Goal: Task Accomplishment & Management: Use online tool/utility

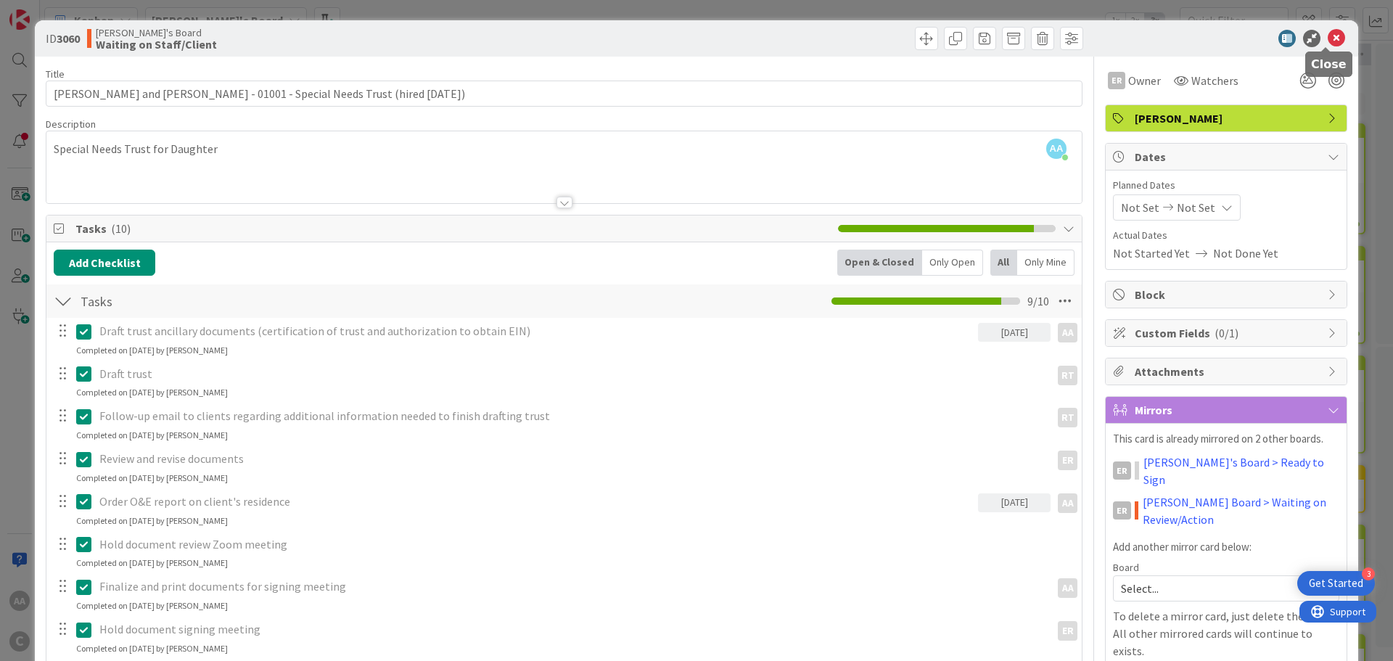
click at [1327, 38] on icon at bounding box center [1335, 38] width 17 height 17
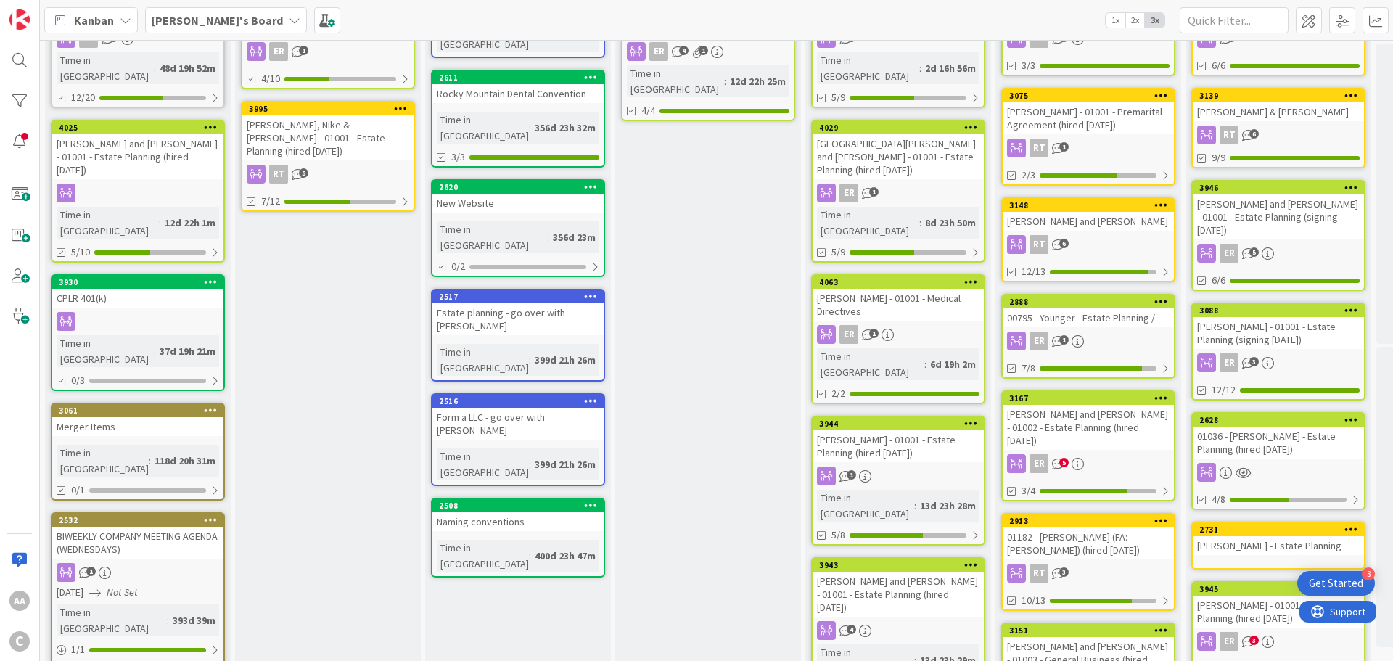
scroll to position [1, 0]
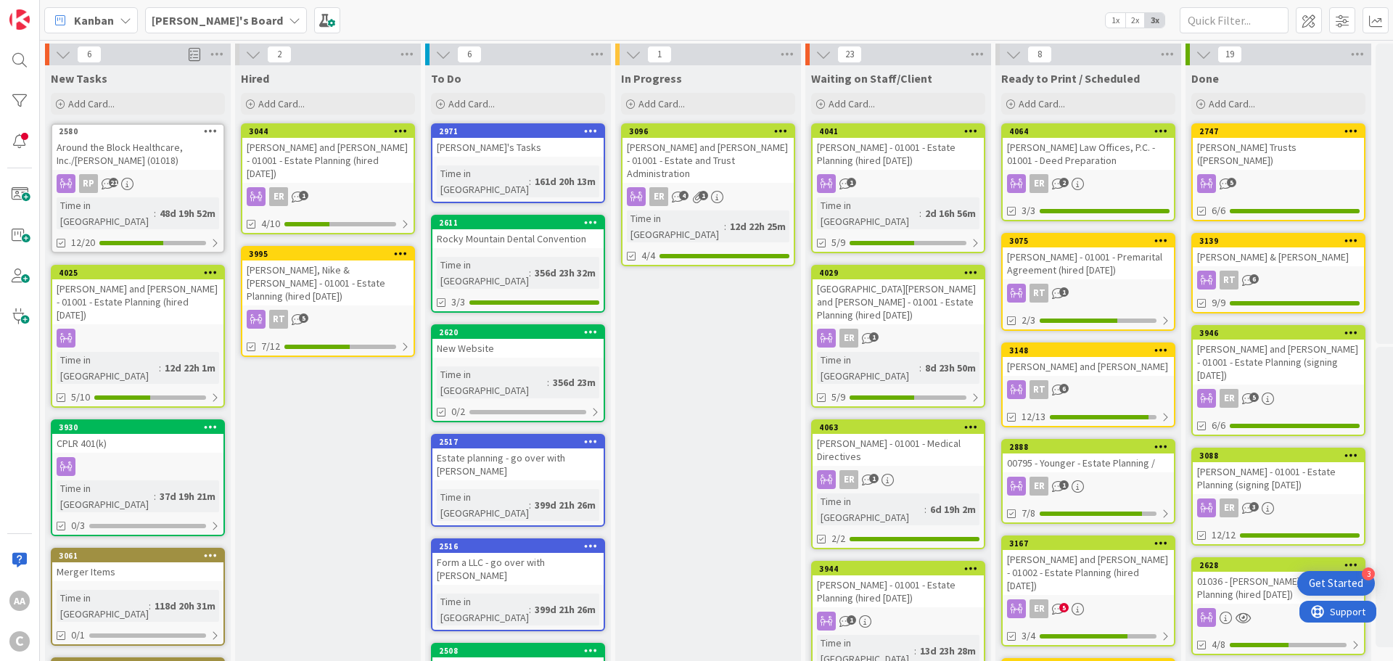
click at [180, 21] on b "[PERSON_NAME]'s Board" at bounding box center [217, 20] width 131 height 15
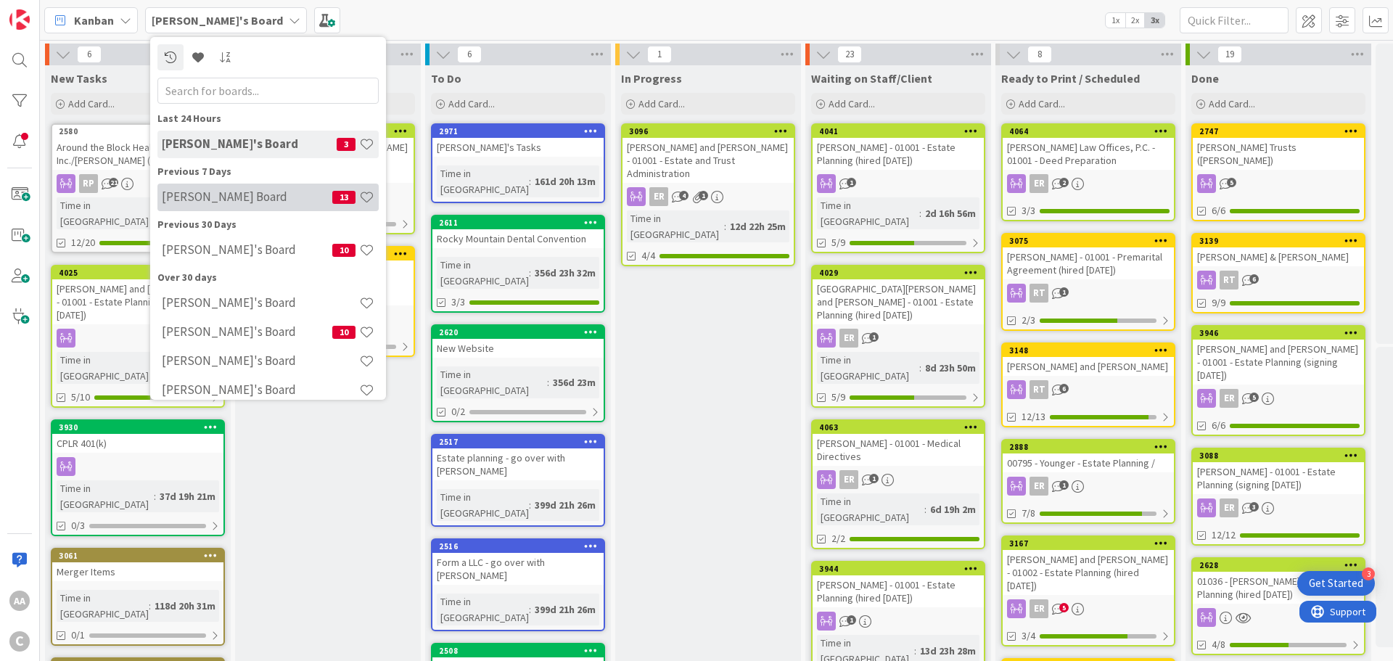
click at [228, 202] on h4 "[PERSON_NAME] Board" at bounding box center [247, 196] width 170 height 15
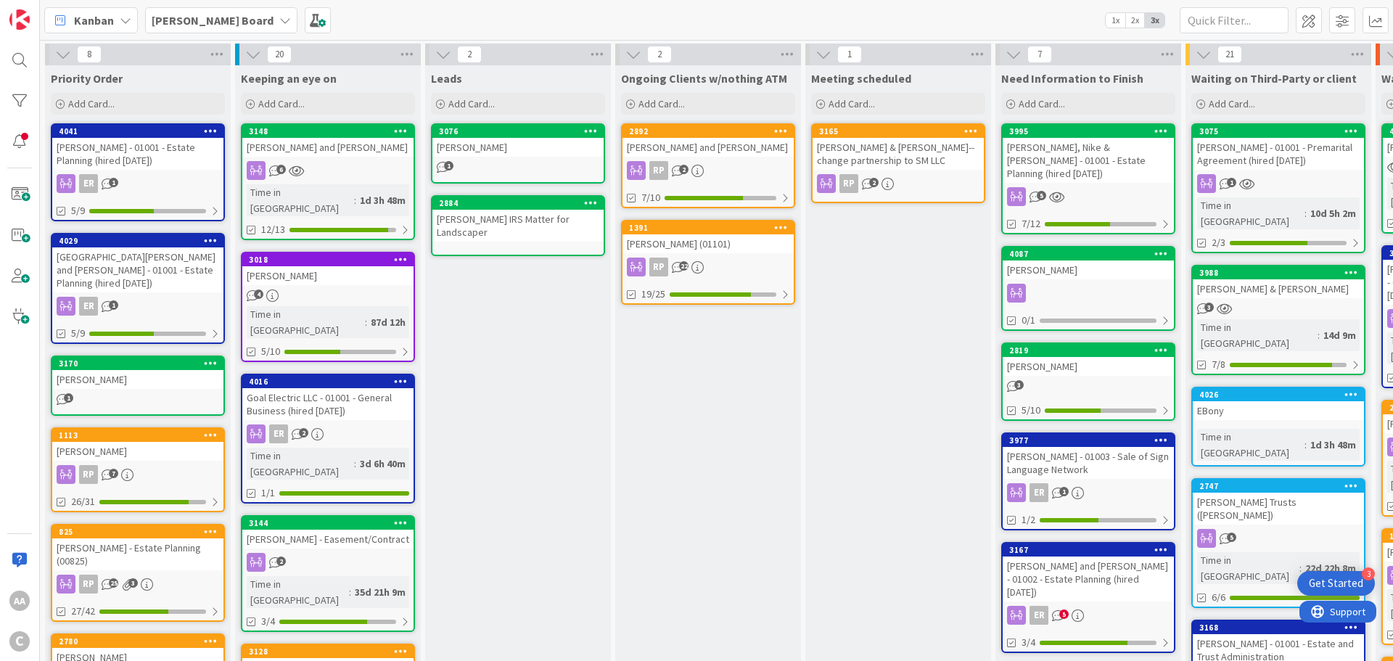
click at [1296, 279] on div "[PERSON_NAME] & [PERSON_NAME]" at bounding box center [1277, 288] width 171 height 19
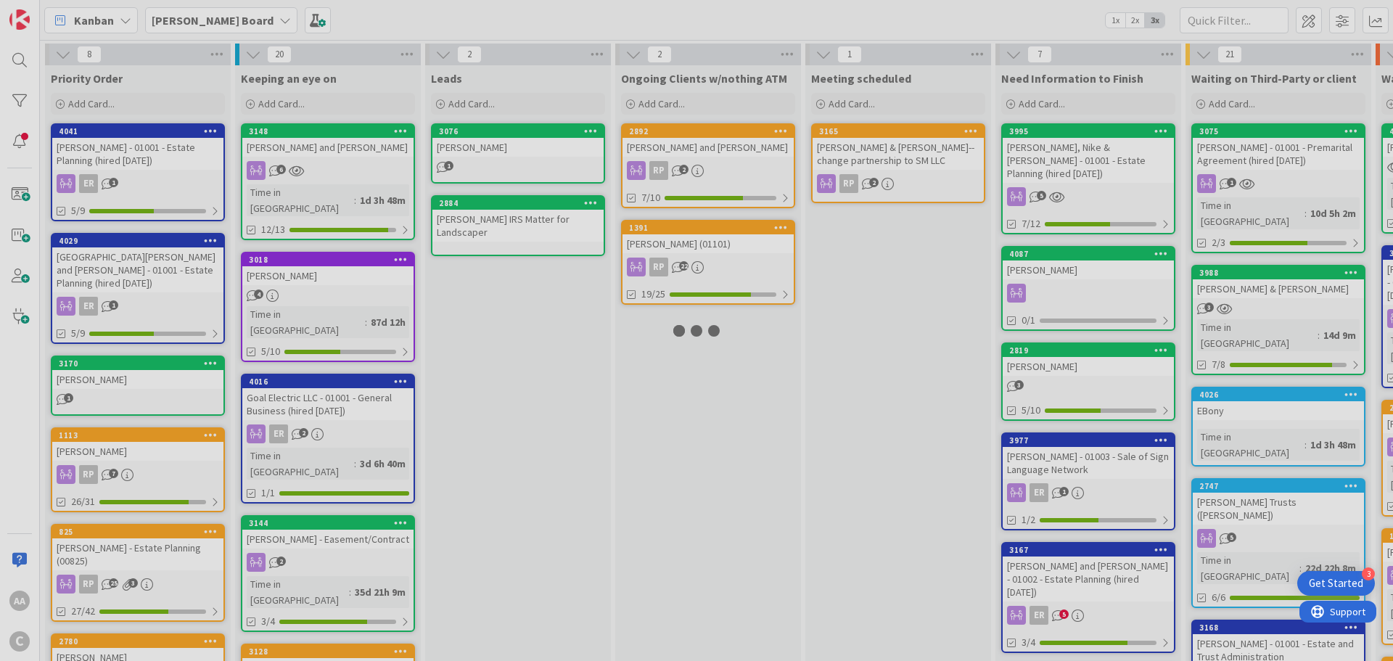
click at [1296, 276] on div at bounding box center [696, 330] width 1393 height 661
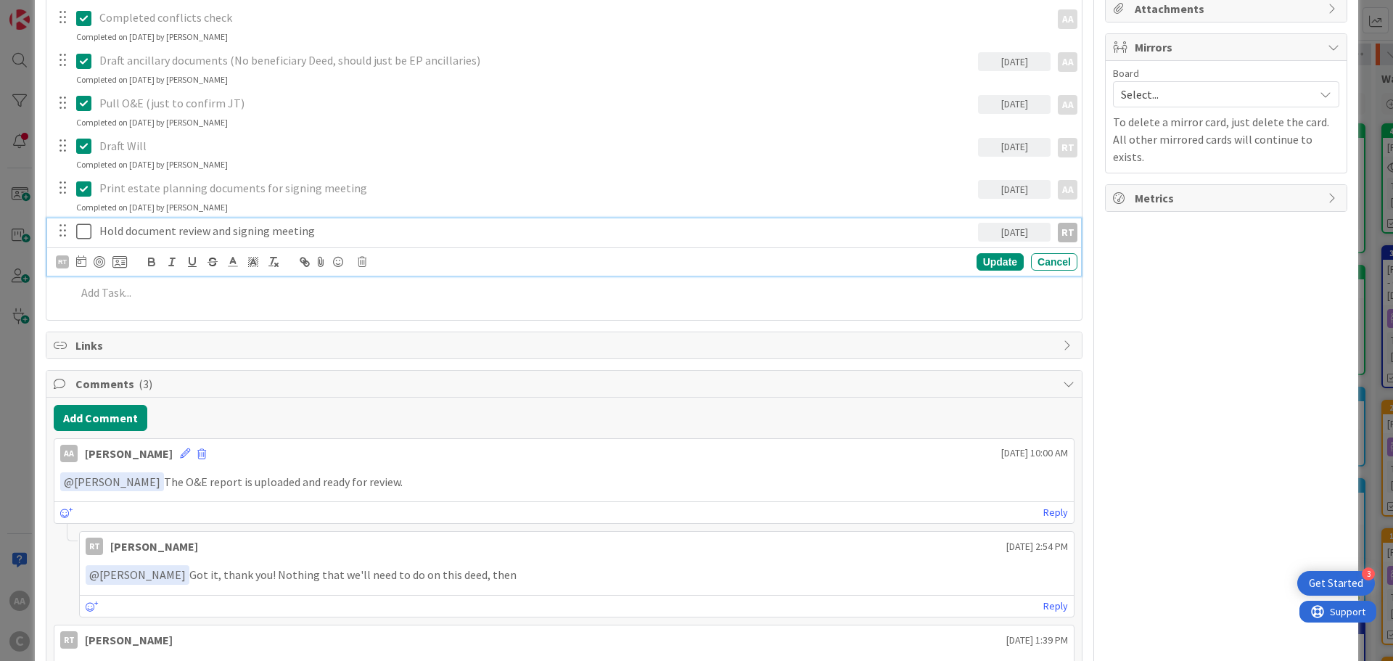
click at [80, 232] on icon at bounding box center [87, 231] width 22 height 17
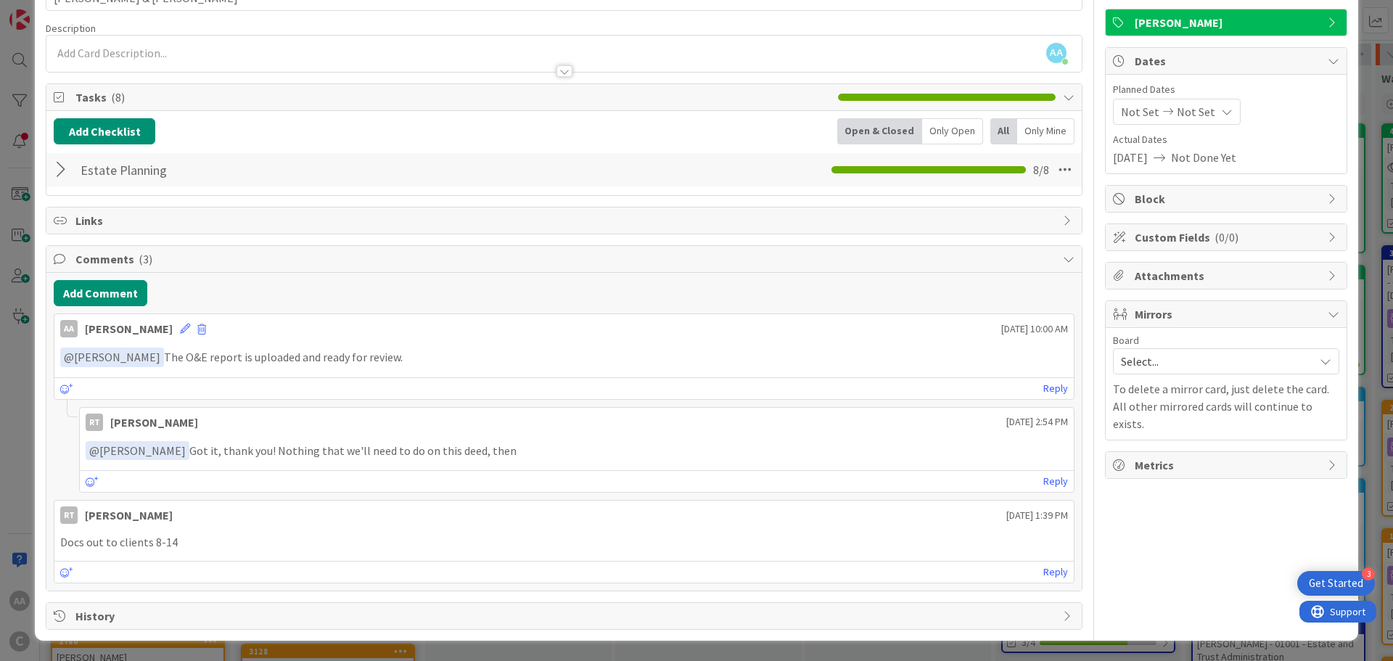
click at [58, 165] on div at bounding box center [63, 170] width 19 height 26
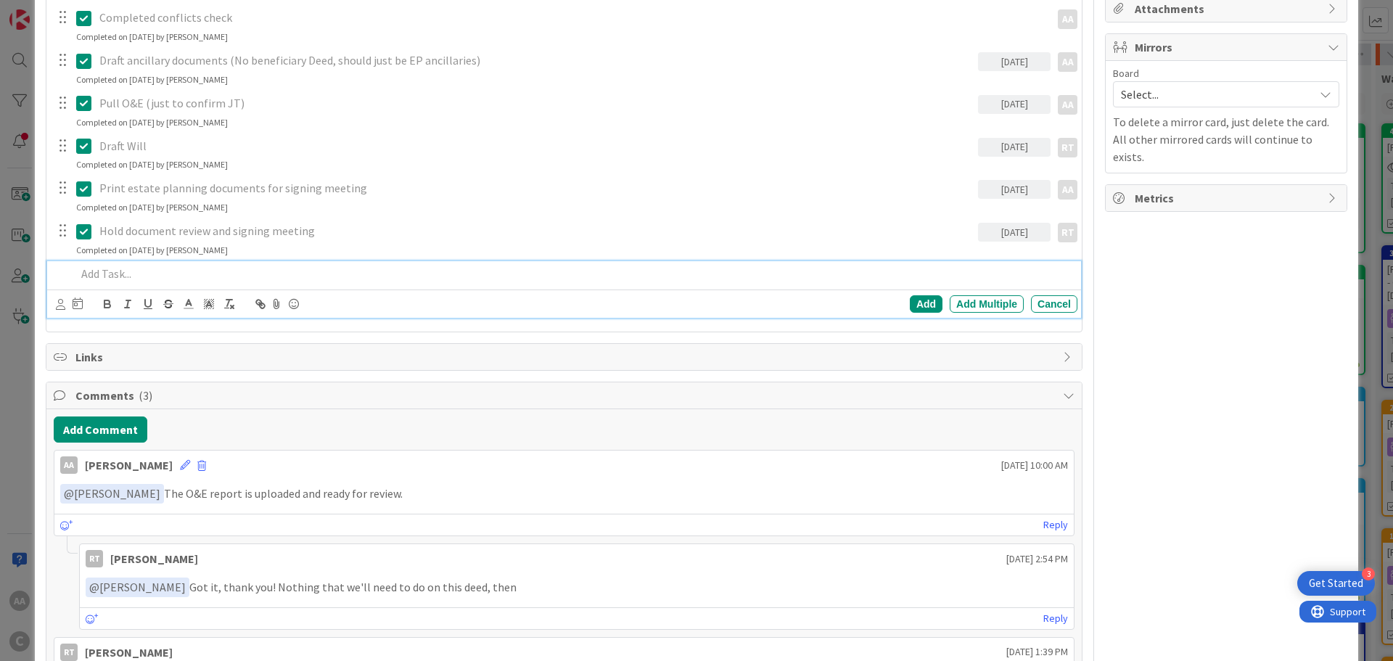
click at [108, 283] on div at bounding box center [573, 273] width 1007 height 25
click at [1005, 287] on div "Have 3 copies and assembled binder ready for pick up. Add Add Multiple Cancel" at bounding box center [564, 289] width 1034 height 57
click at [57, 307] on icon at bounding box center [60, 304] width 9 height 11
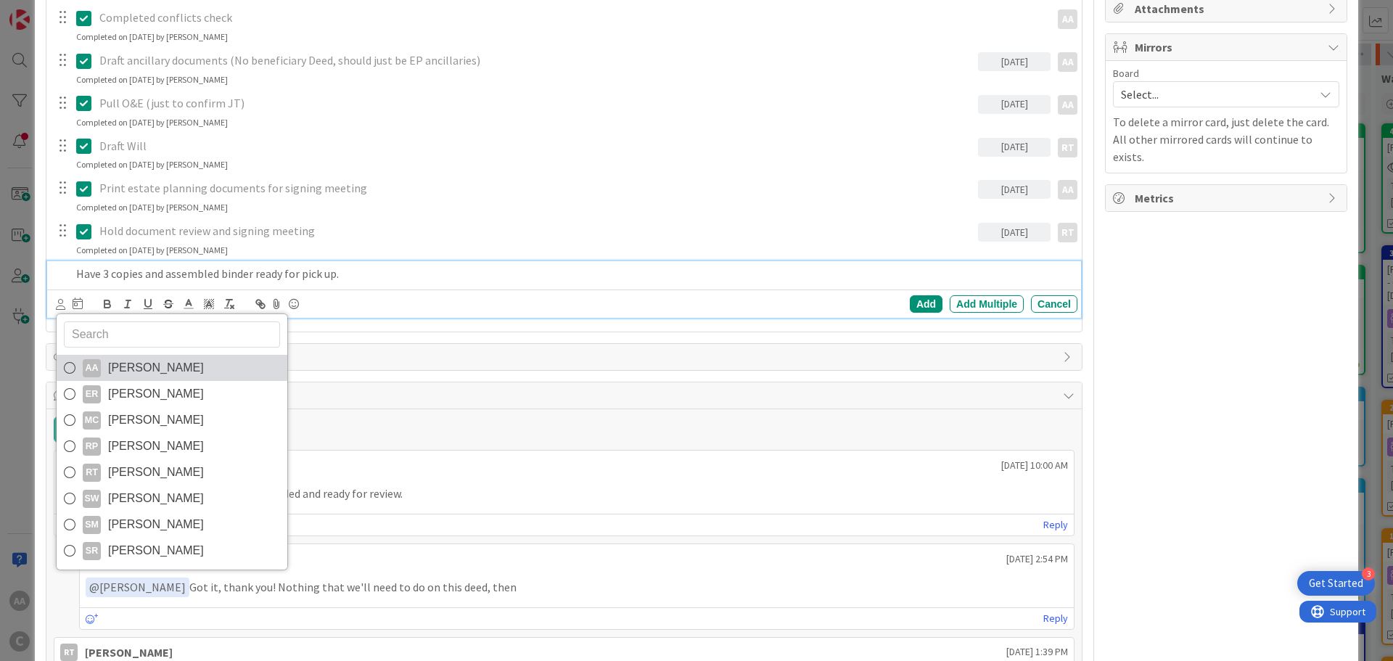
click at [124, 370] on span "[PERSON_NAME]" at bounding box center [156, 368] width 96 height 22
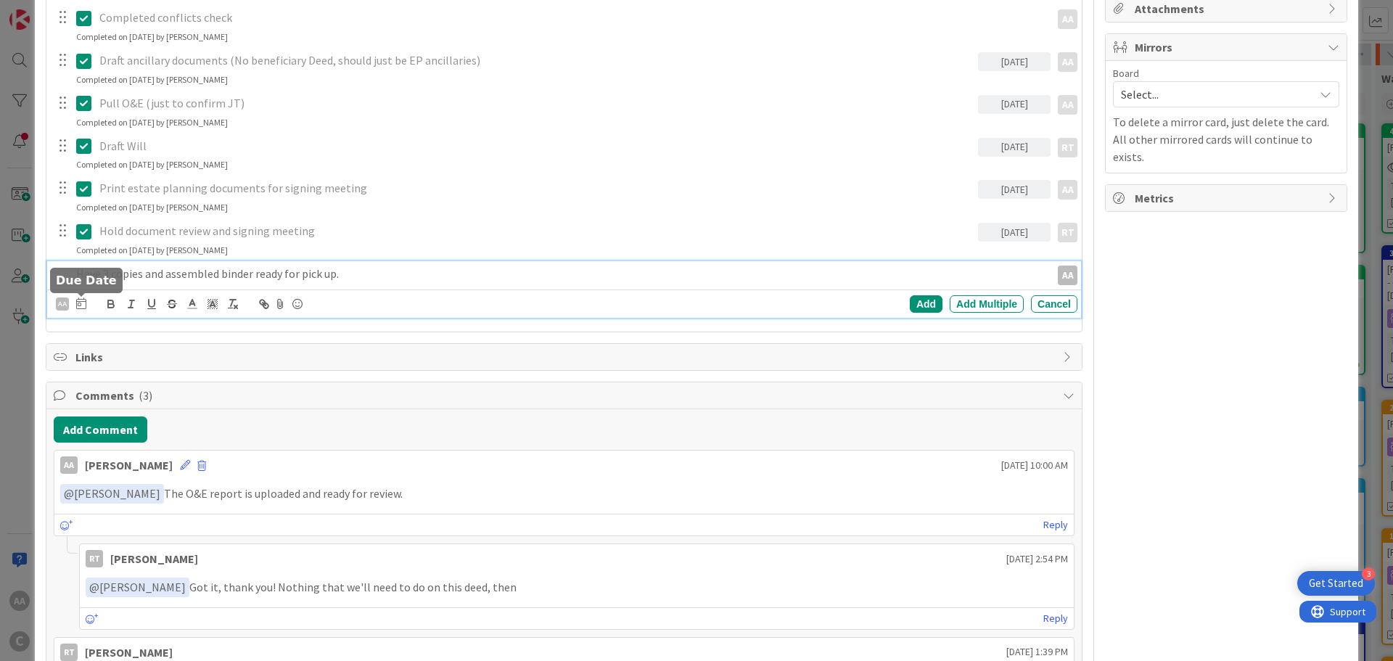
click at [78, 305] on icon at bounding box center [81, 303] width 10 height 12
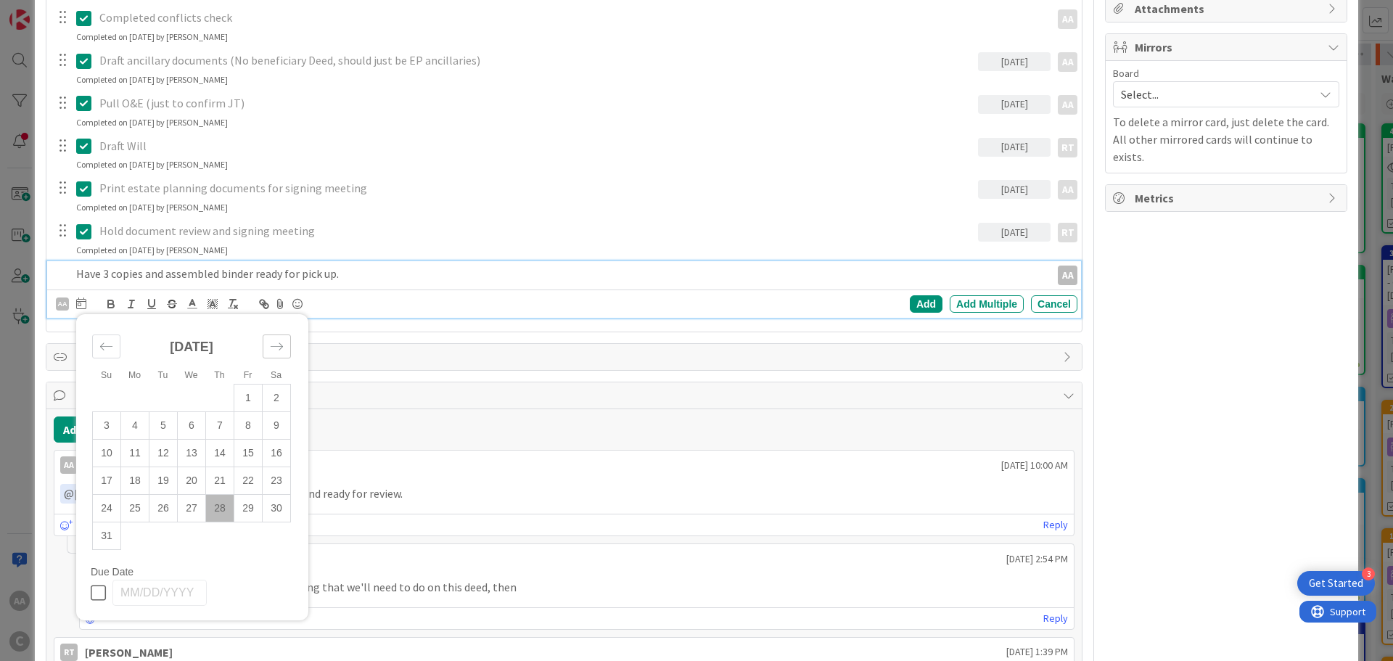
click at [278, 353] on icon "Move forward to switch to the next month." at bounding box center [277, 346] width 14 height 14
click at [162, 399] on td "2" at bounding box center [163, 398] width 28 height 28
click at [915, 305] on div "Add" at bounding box center [926, 303] width 33 height 17
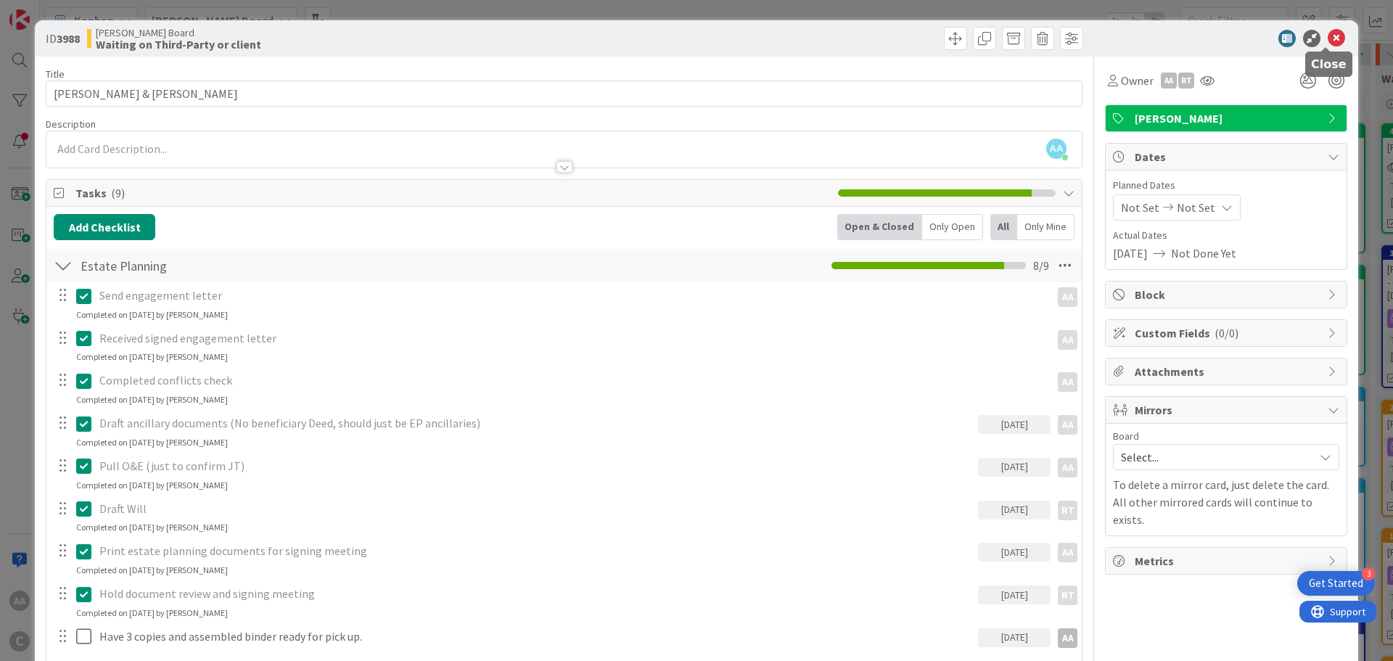
click at [1327, 33] on icon at bounding box center [1335, 38] width 17 height 17
